Goal: Find specific page/section: Find specific page/section

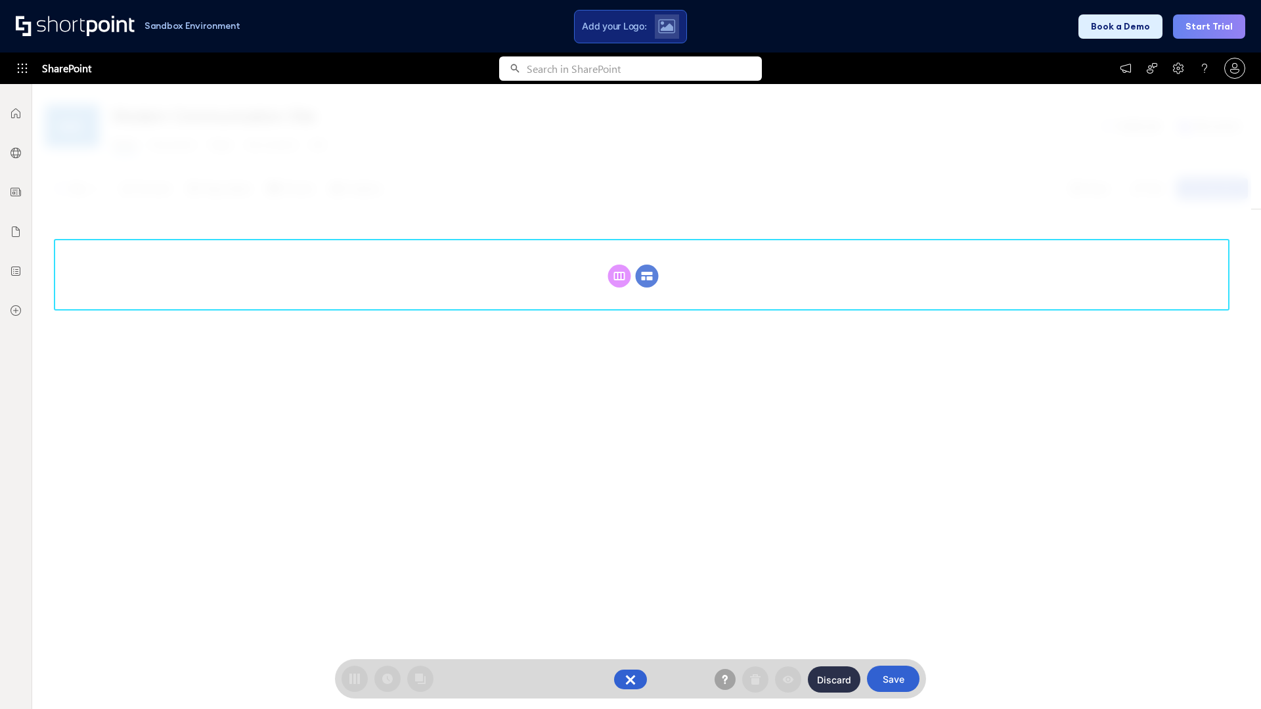
click at [647, 276] on circle at bounding box center [647, 276] width 23 height 23
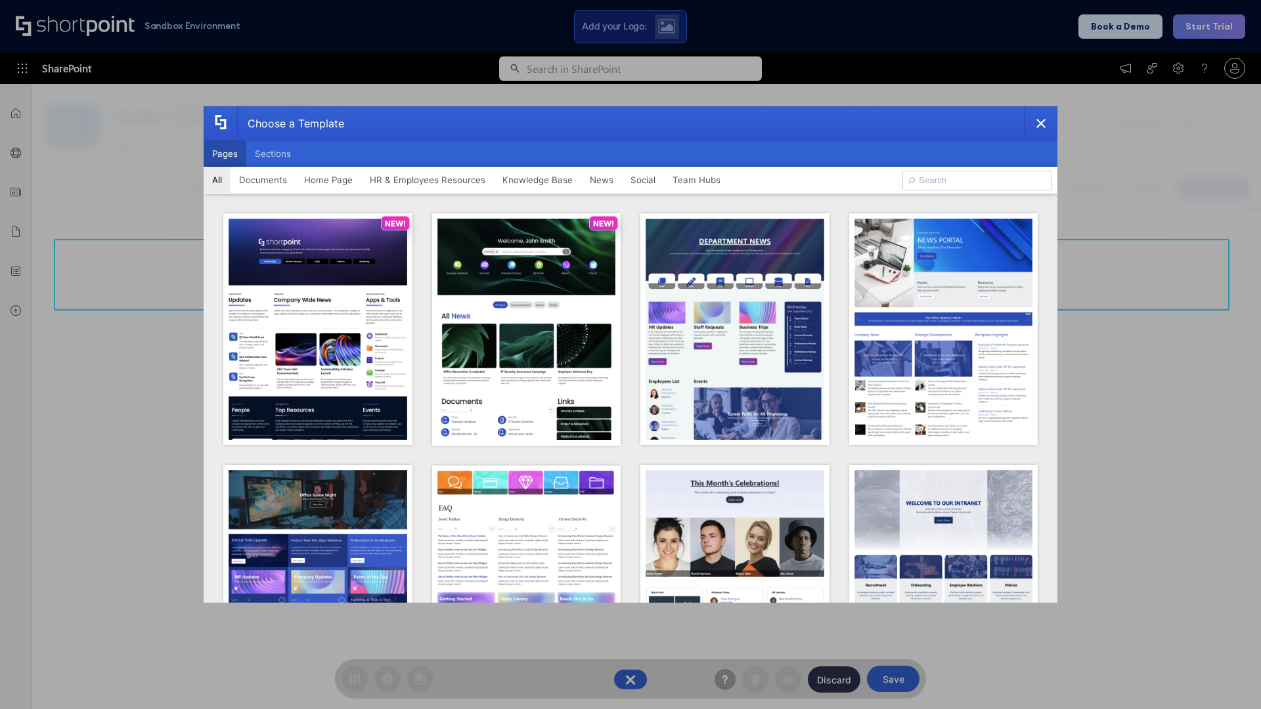
click at [225, 154] on button "Pages" at bounding box center [225, 154] width 43 height 26
type input "News Portal 6"
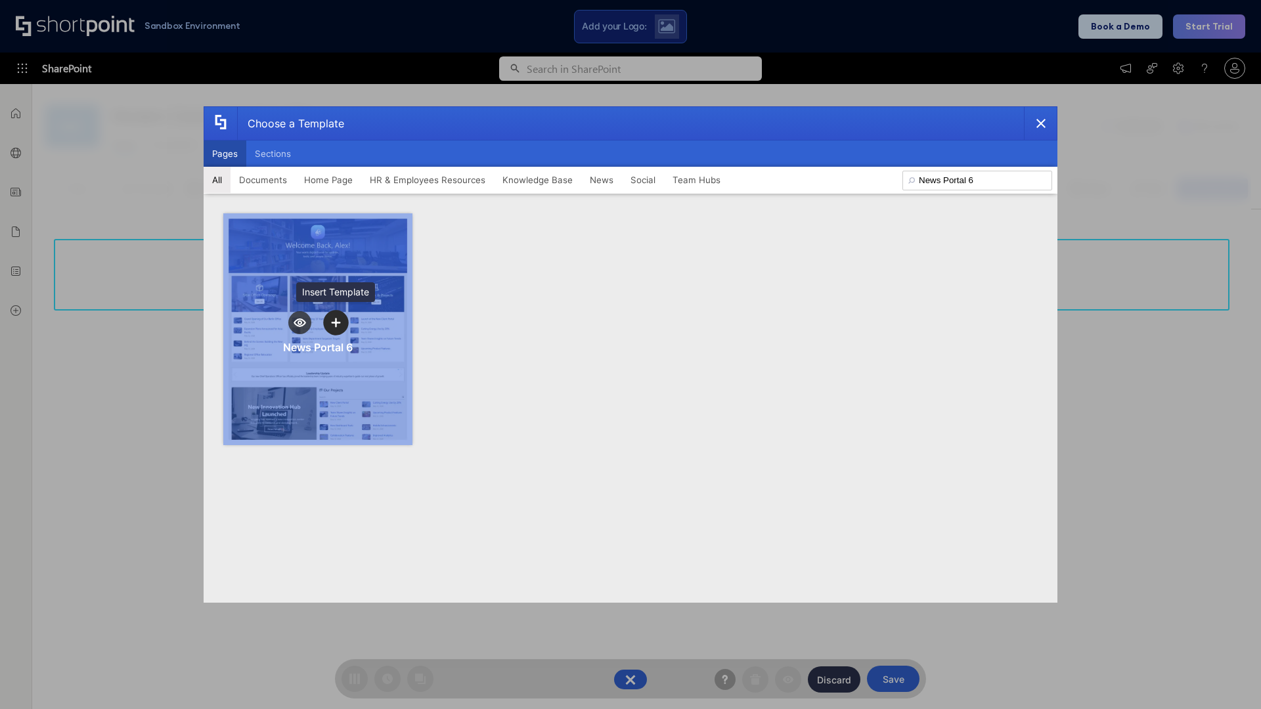
click at [336, 323] on icon "template selector" at bounding box center [335, 322] width 9 height 9
